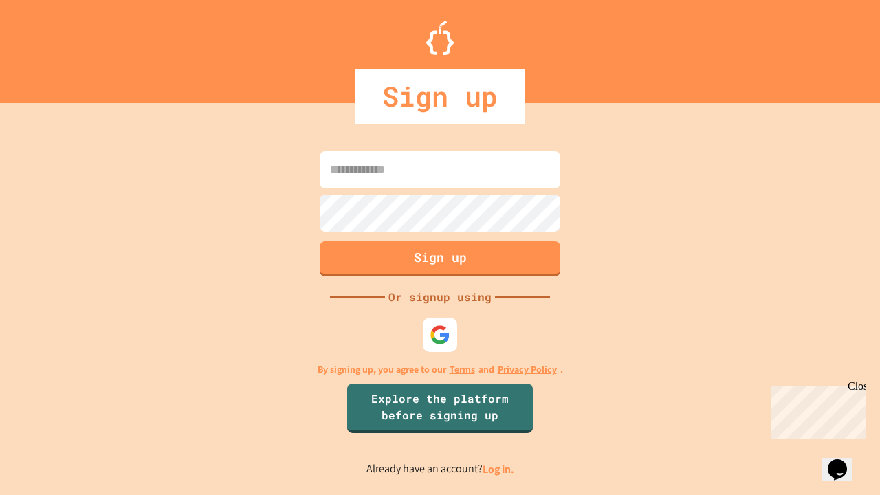
click at [499, 469] on link "Log in." at bounding box center [498, 469] width 32 height 14
